Goal: Task Accomplishment & Management: Use online tool/utility

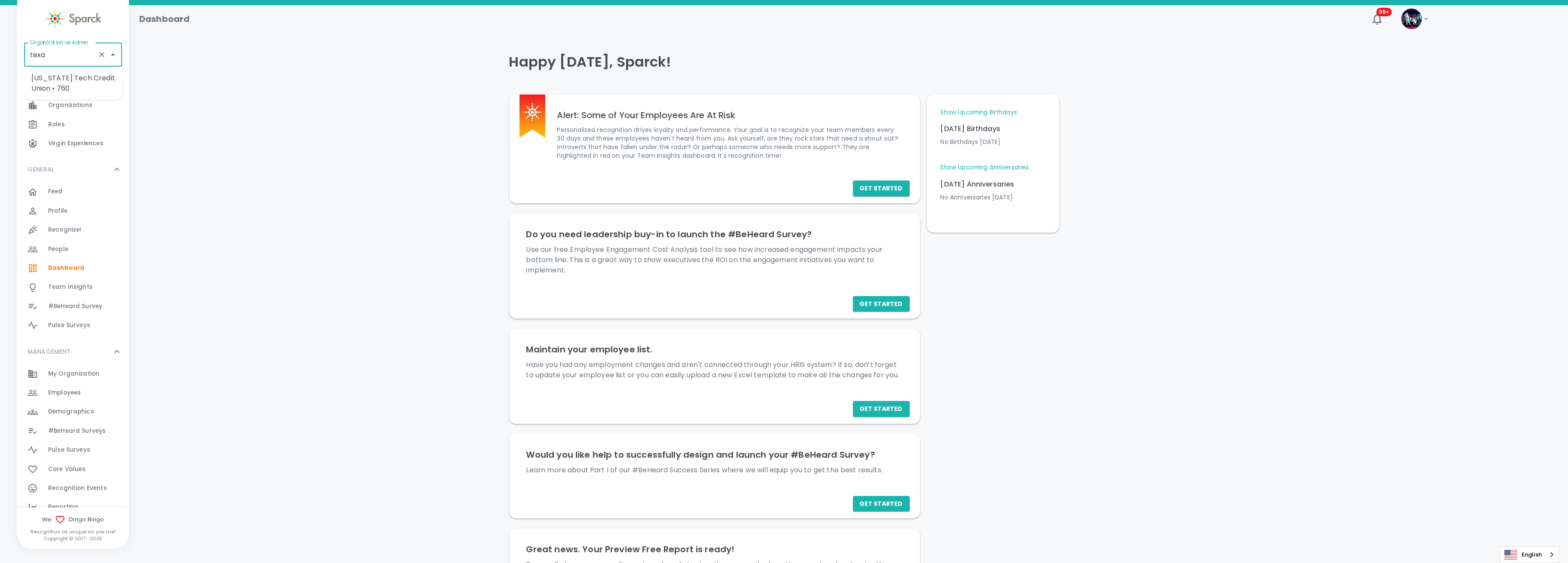
click at [78, 82] on li "[US_STATE] Tech Credit Union • 760" at bounding box center [73, 83] width 98 height 26
type input "[US_STATE] Tech Credit Union • 760"
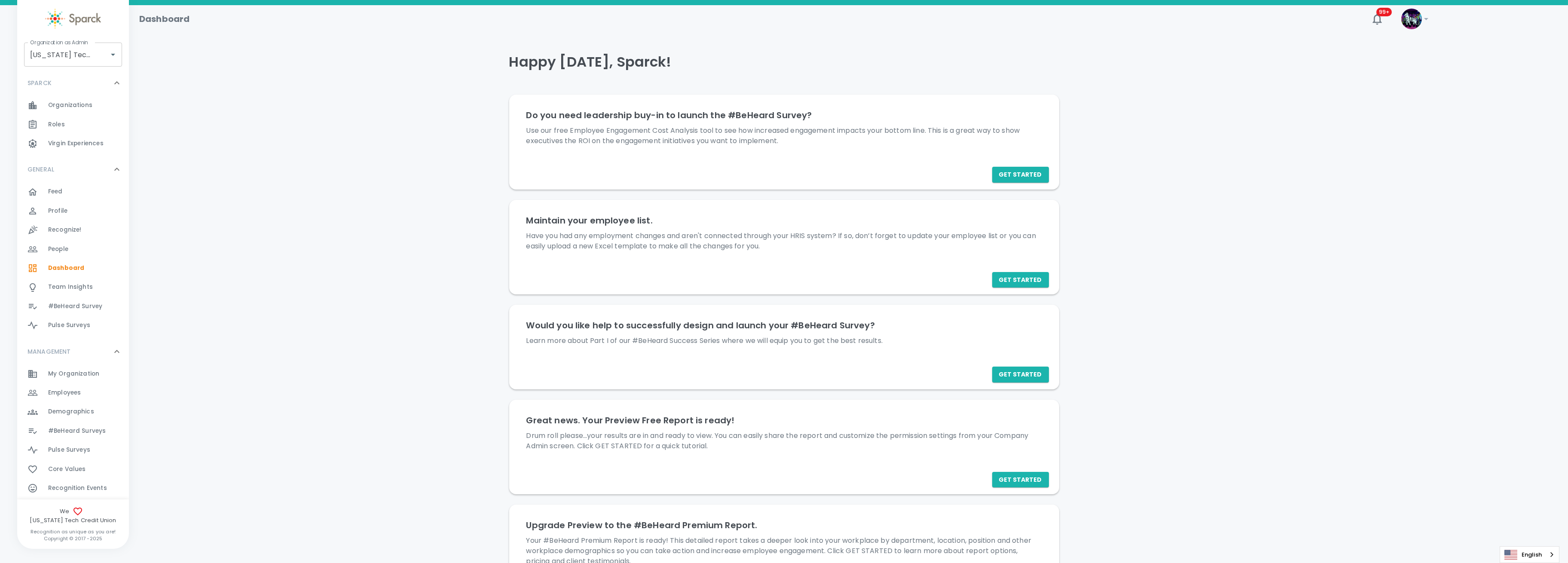
click at [71, 431] on span "#BeHeard Surveys" at bounding box center [77, 431] width 58 height 9
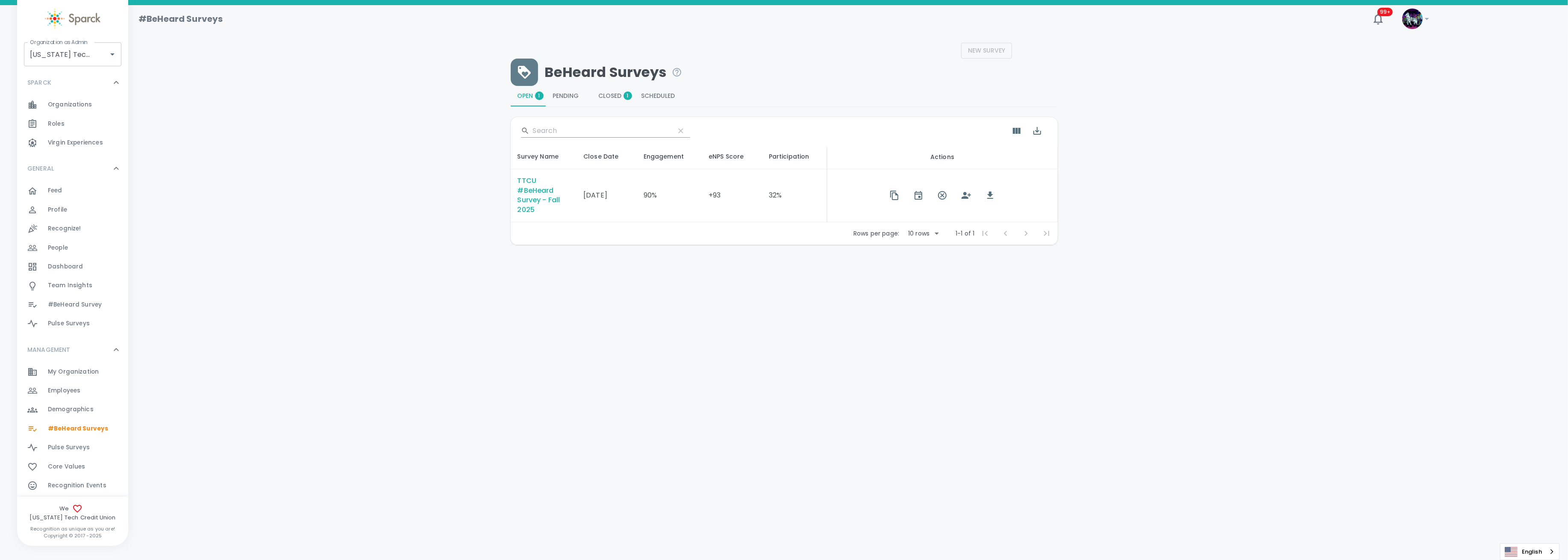
click at [523, 194] on div "TTCU #BeHeard Survey - Fall 2025" at bounding box center [544, 196] width 53 height 39
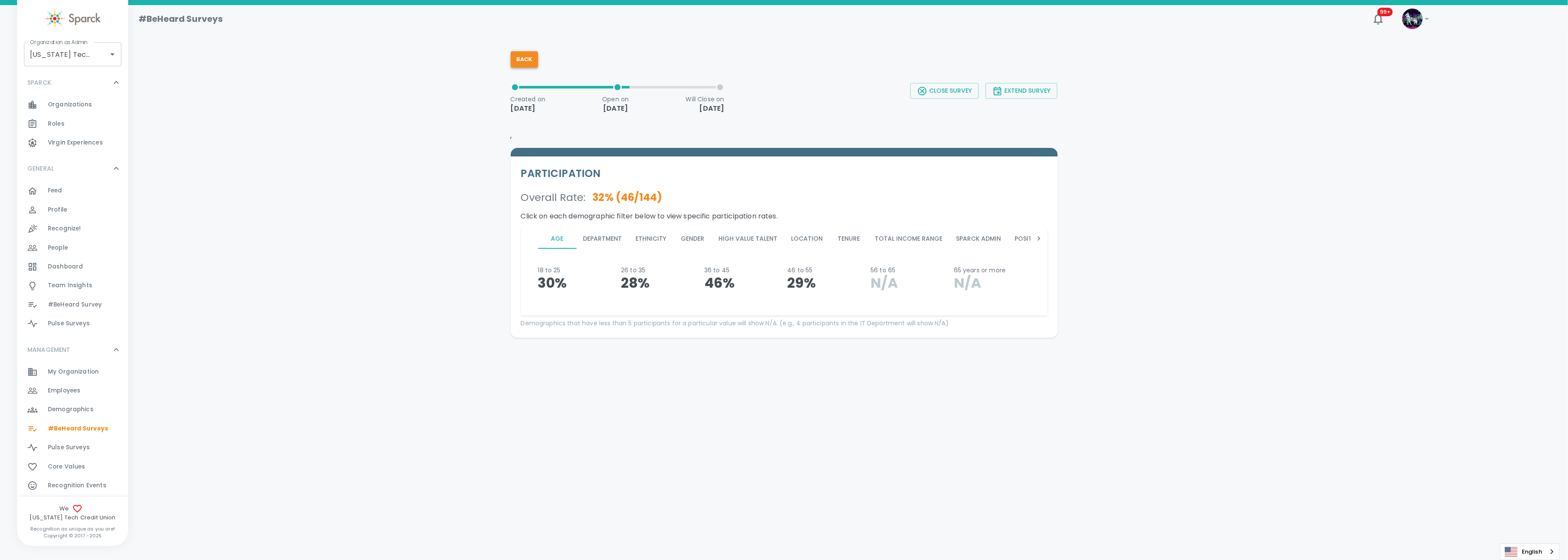
click at [521, 59] on button "Back" at bounding box center [524, 59] width 27 height 16
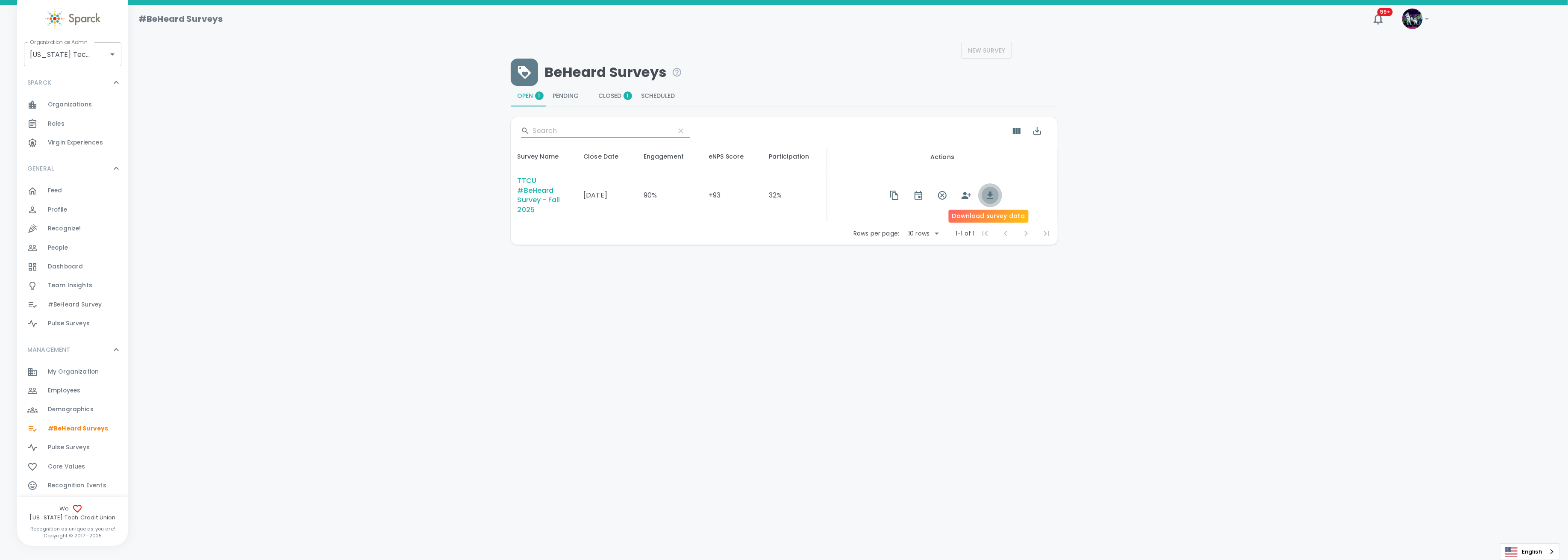
click at [989, 198] on icon "button" at bounding box center [990, 196] width 10 height 10
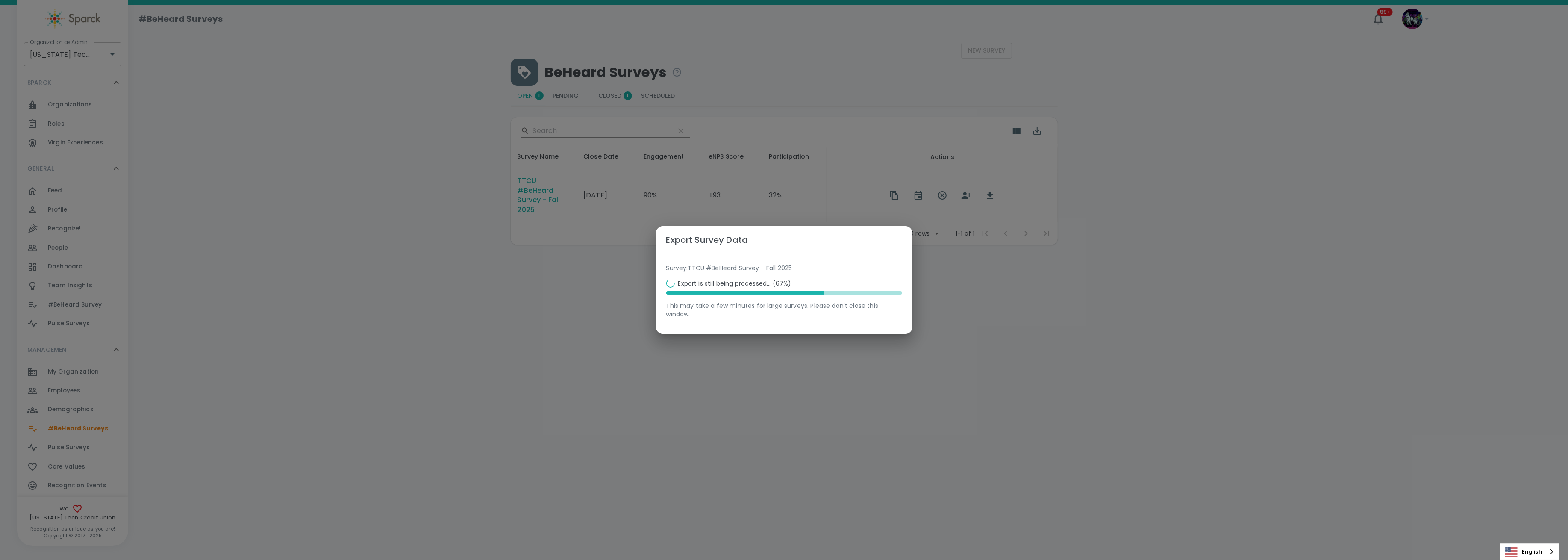
click at [739, 327] on div at bounding box center [783, 331] width 256 height 7
click at [716, 346] on div "Export Survey Data Survey: TTCU #BeHeard Survey - Fall 2025 File not found. Ple…" at bounding box center [784, 280] width 1568 height 560
